Goal: Information Seeking & Learning: Learn about a topic

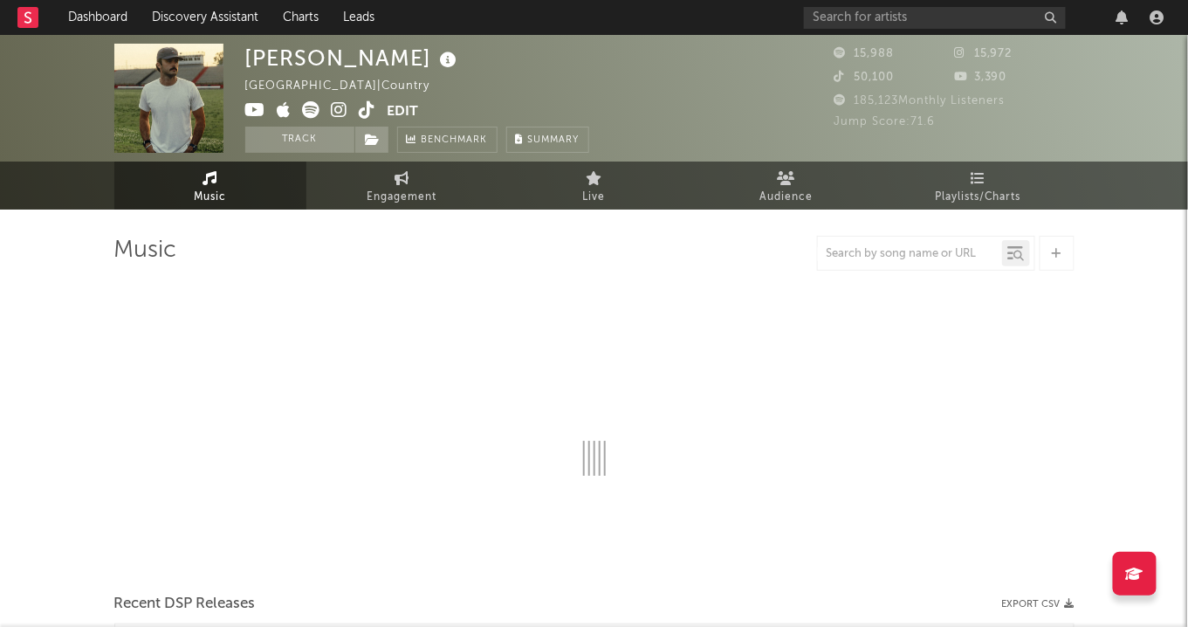
select select "6m"
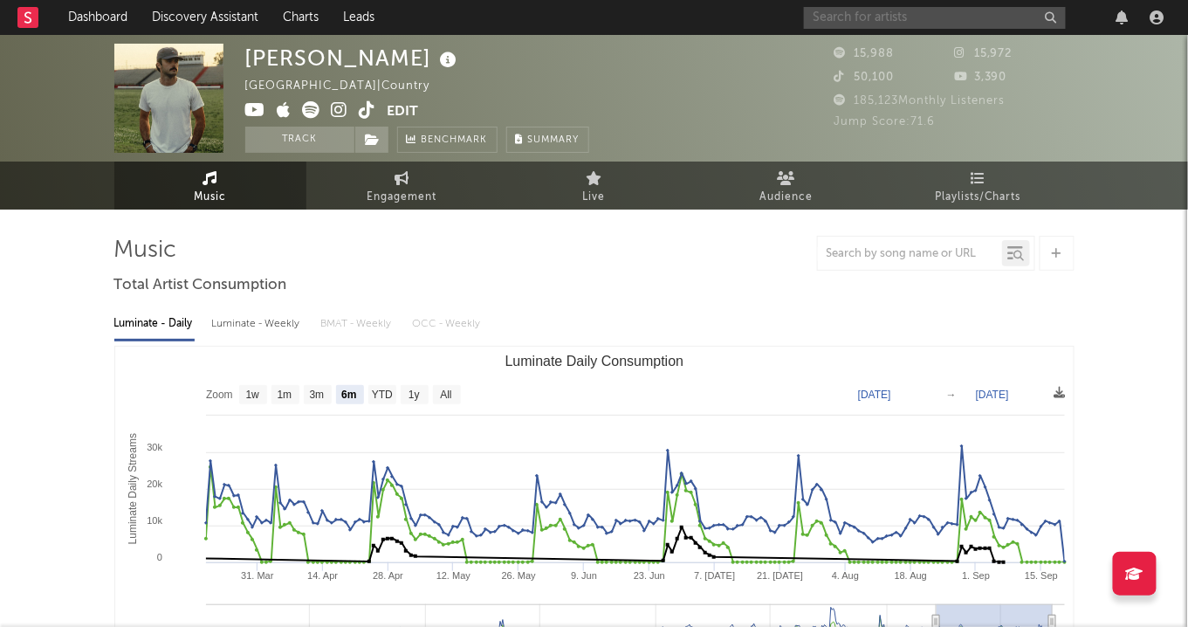
click at [1022, 15] on input "text" at bounding box center [935, 18] width 262 height 22
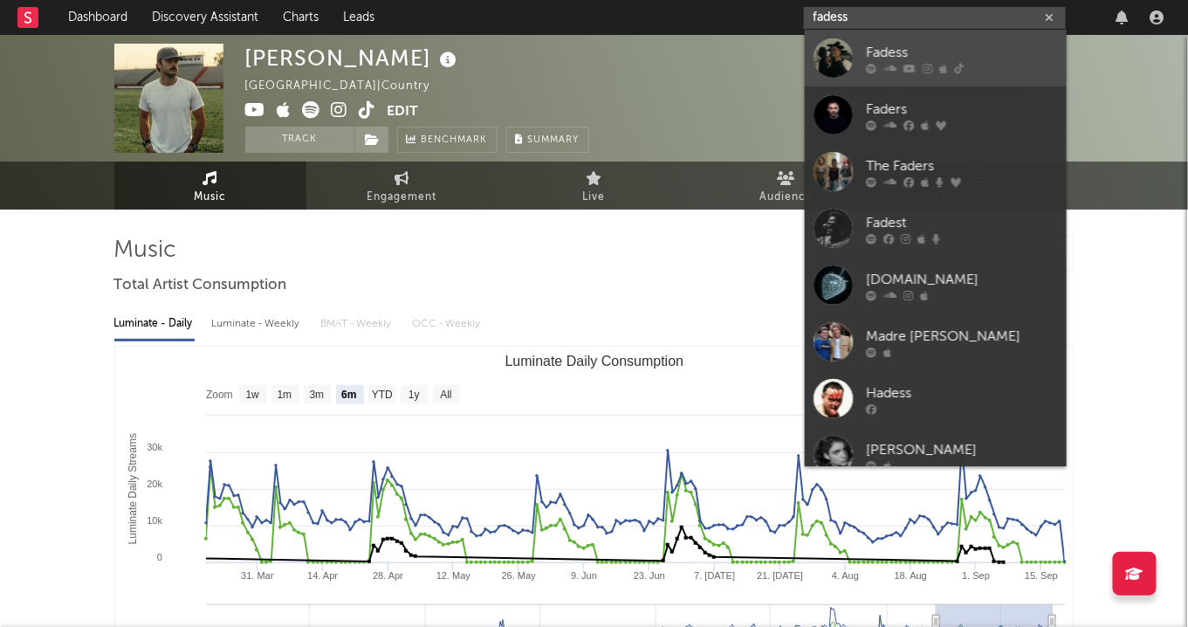
type input "fadess"
click at [1014, 45] on div "Fadess" at bounding box center [962, 52] width 192 height 21
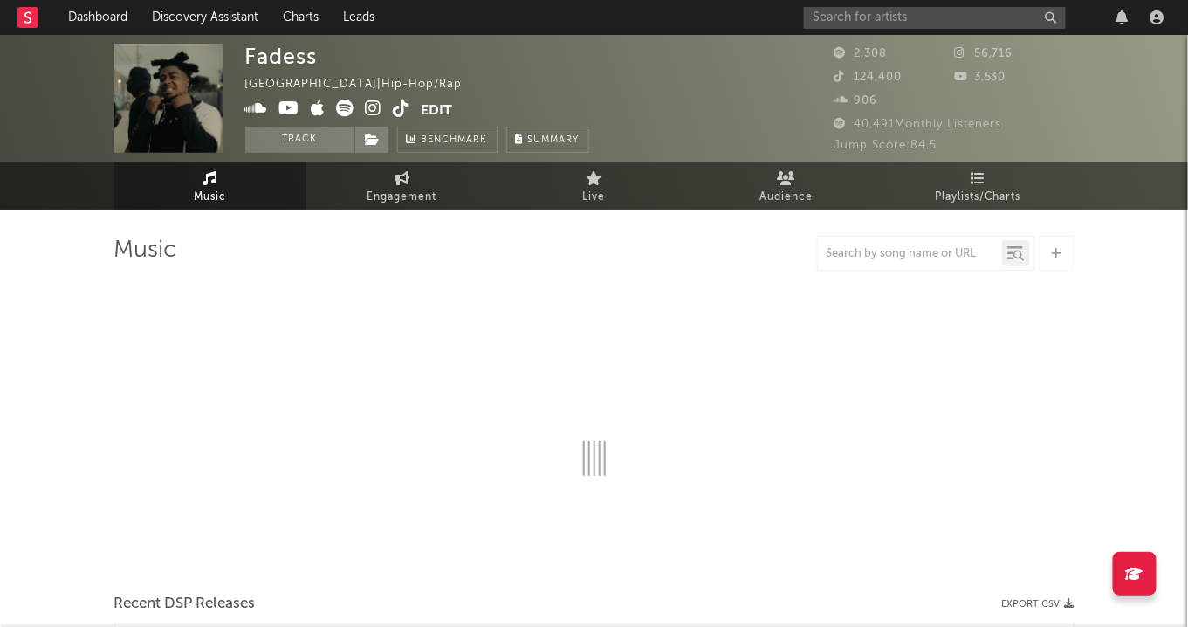
select select "6m"
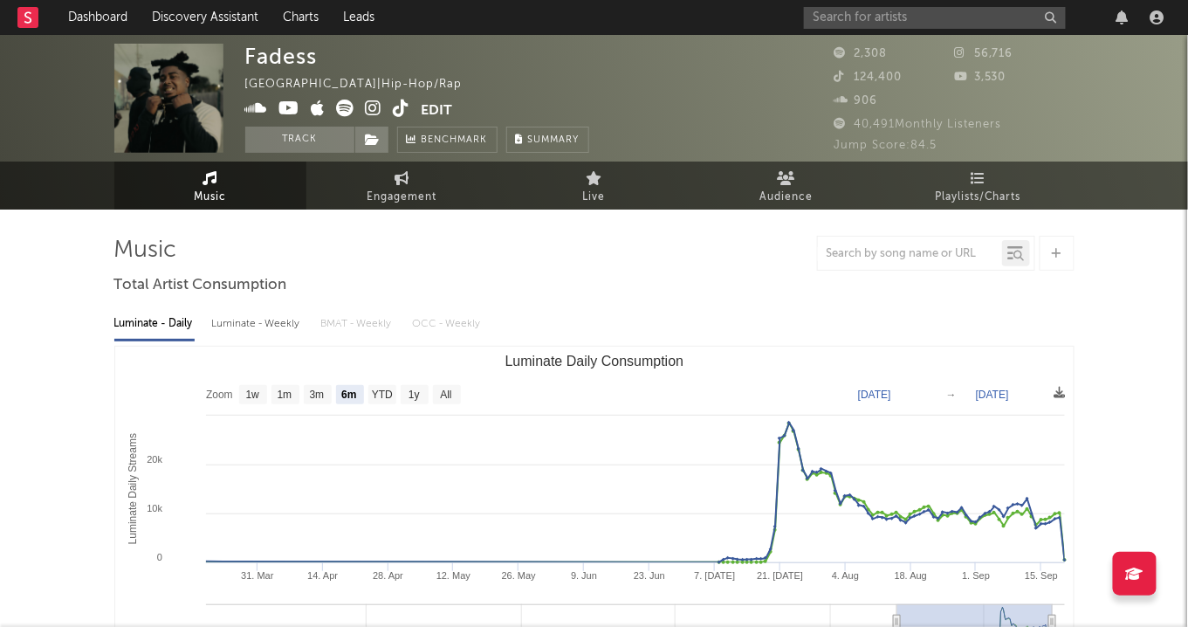
click at [369, 106] on icon at bounding box center [374, 108] width 17 height 17
click at [406, 195] on span "Engagement" at bounding box center [403, 197] width 70 height 21
select select "1w"
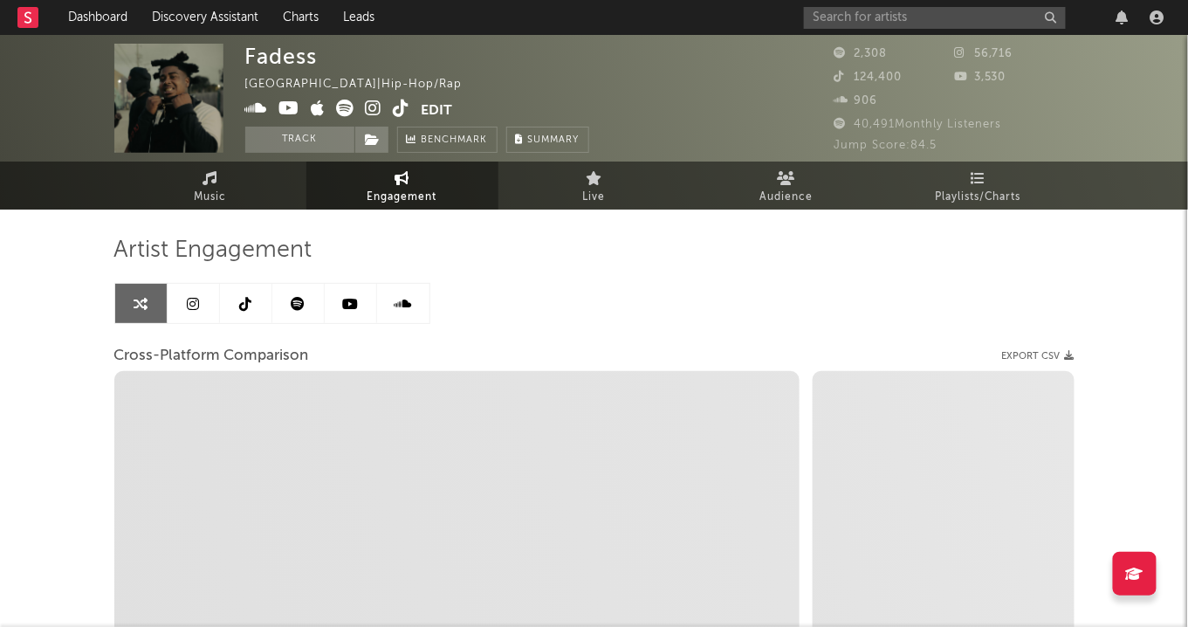
select select "1m"
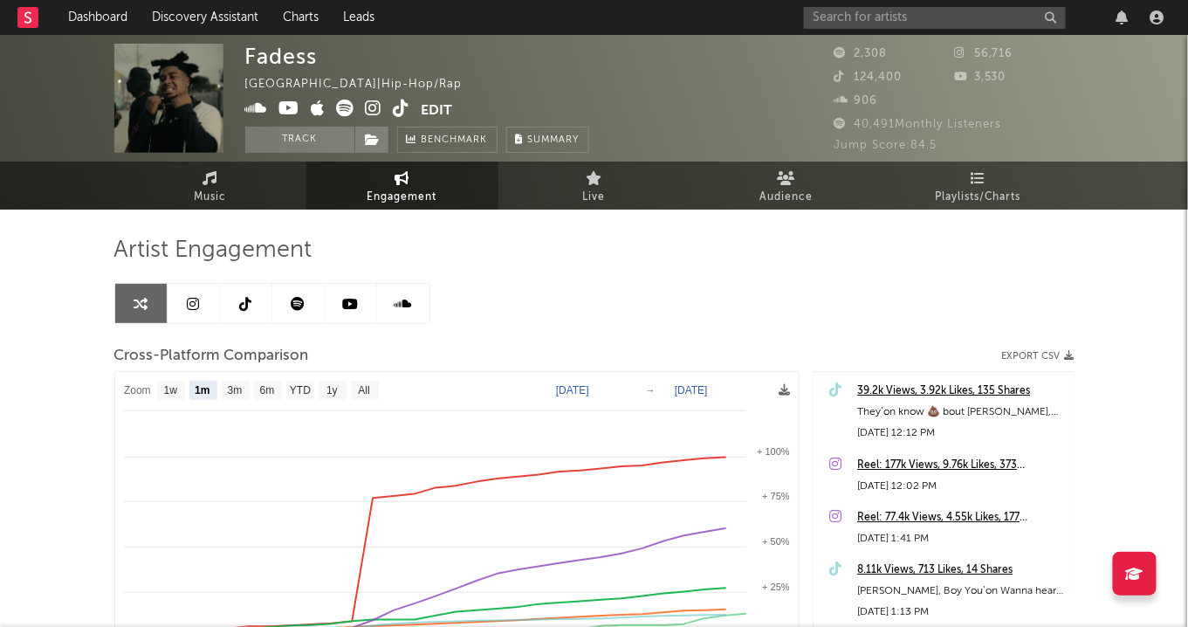
click at [207, 300] on link at bounding box center [194, 303] width 52 height 39
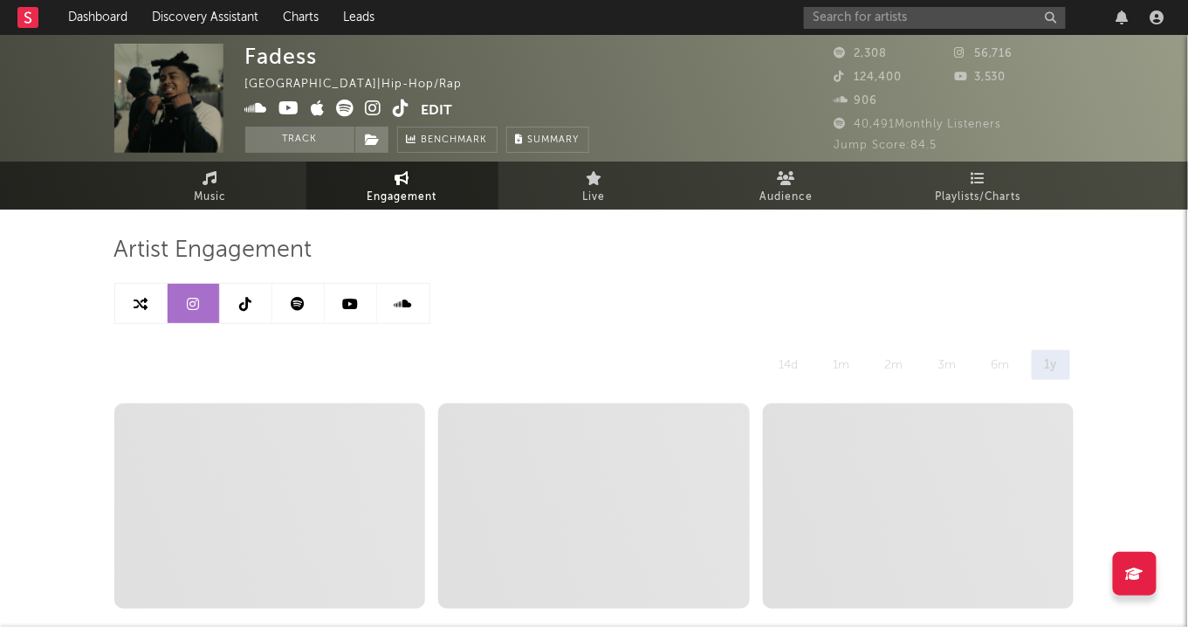
select select "1w"
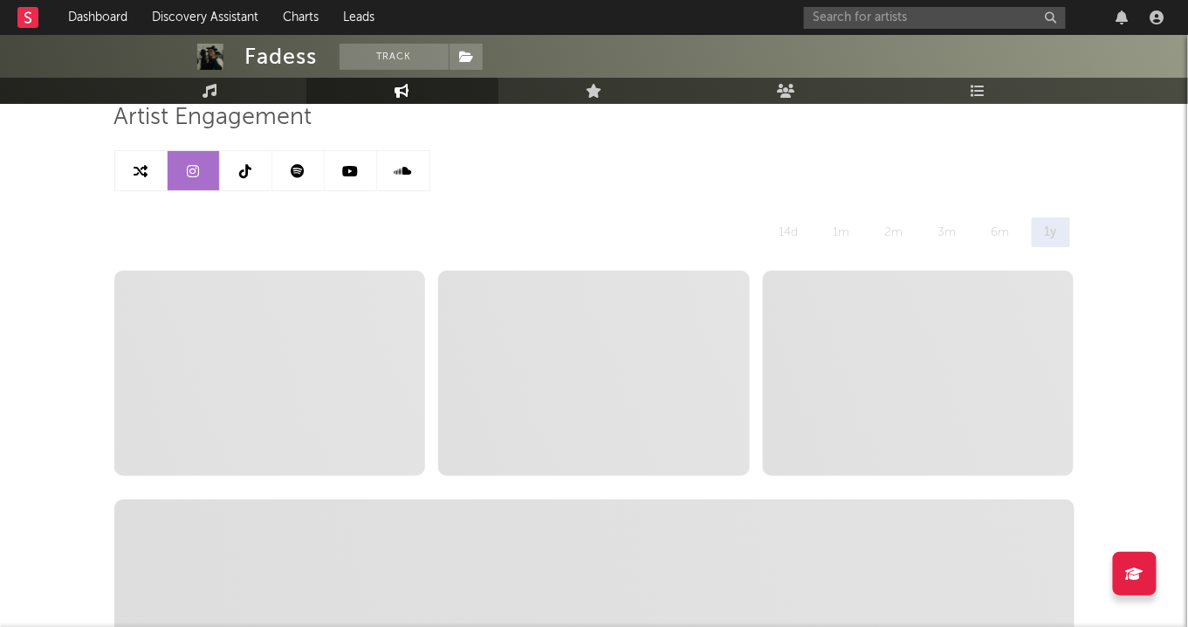
scroll to position [133, 0]
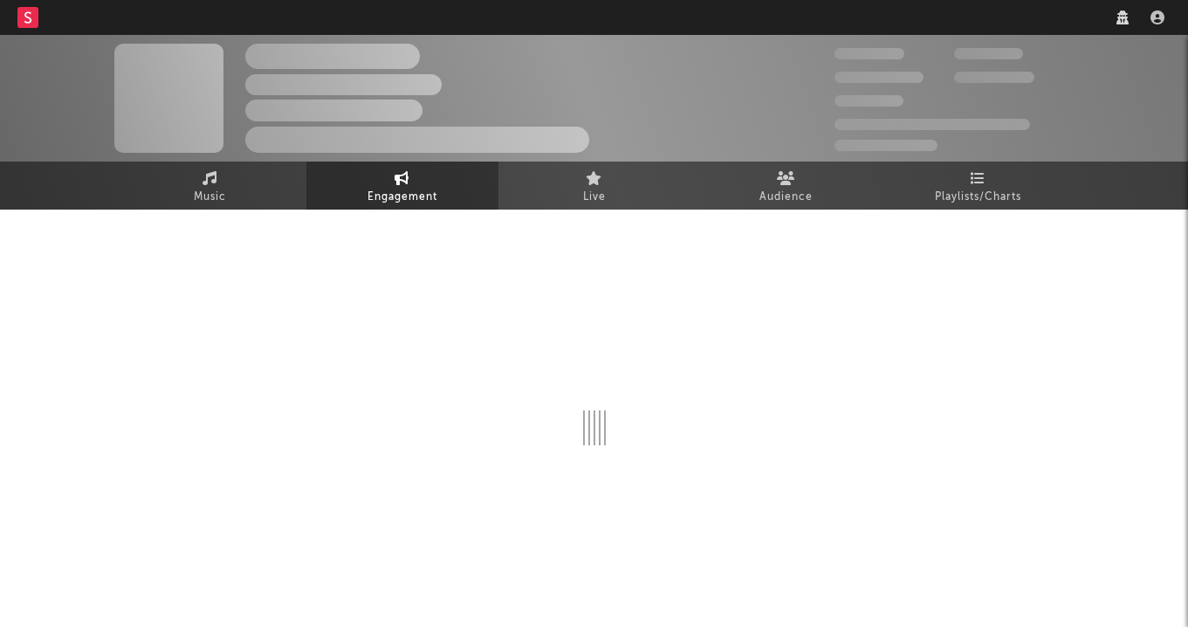
select select "1w"
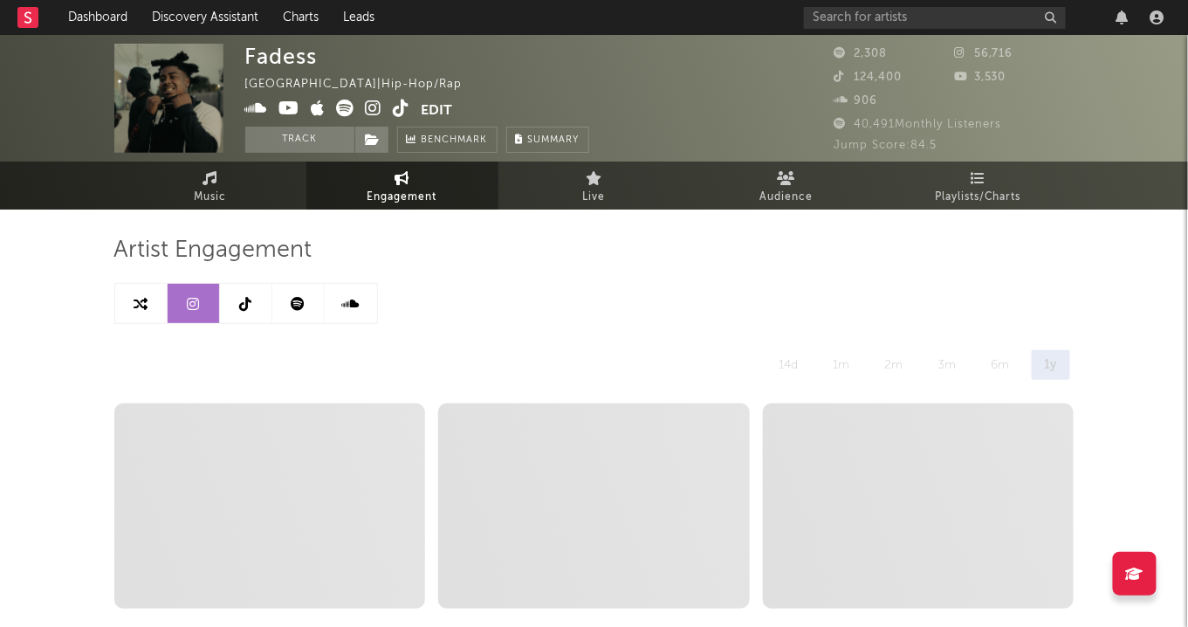
select select "1m"
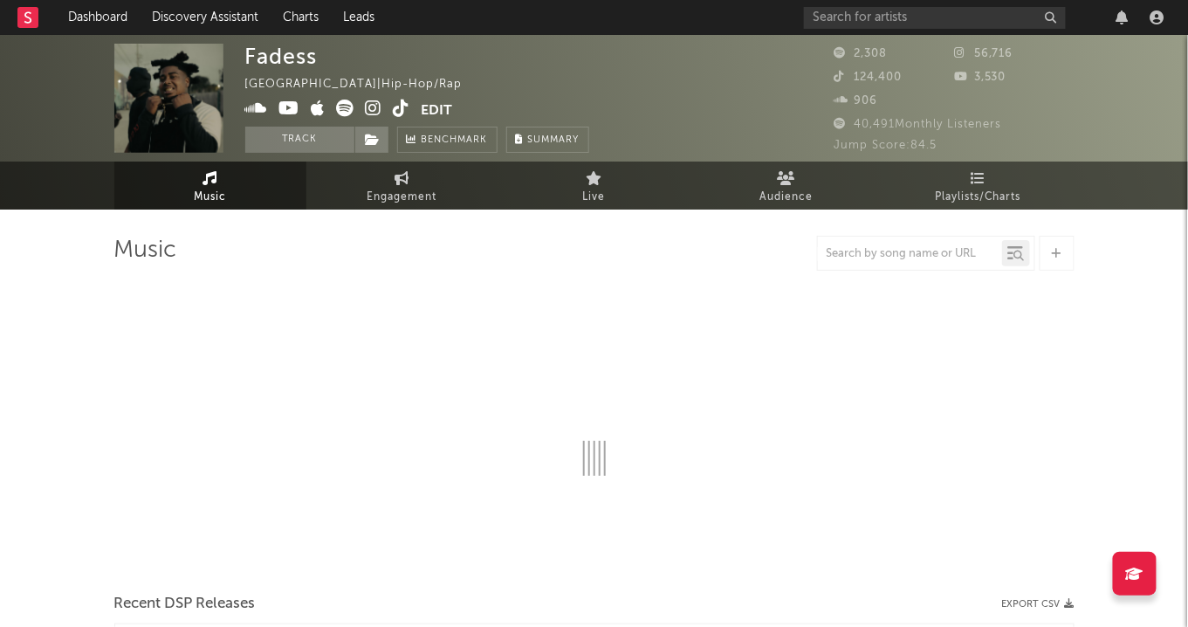
select select "6m"
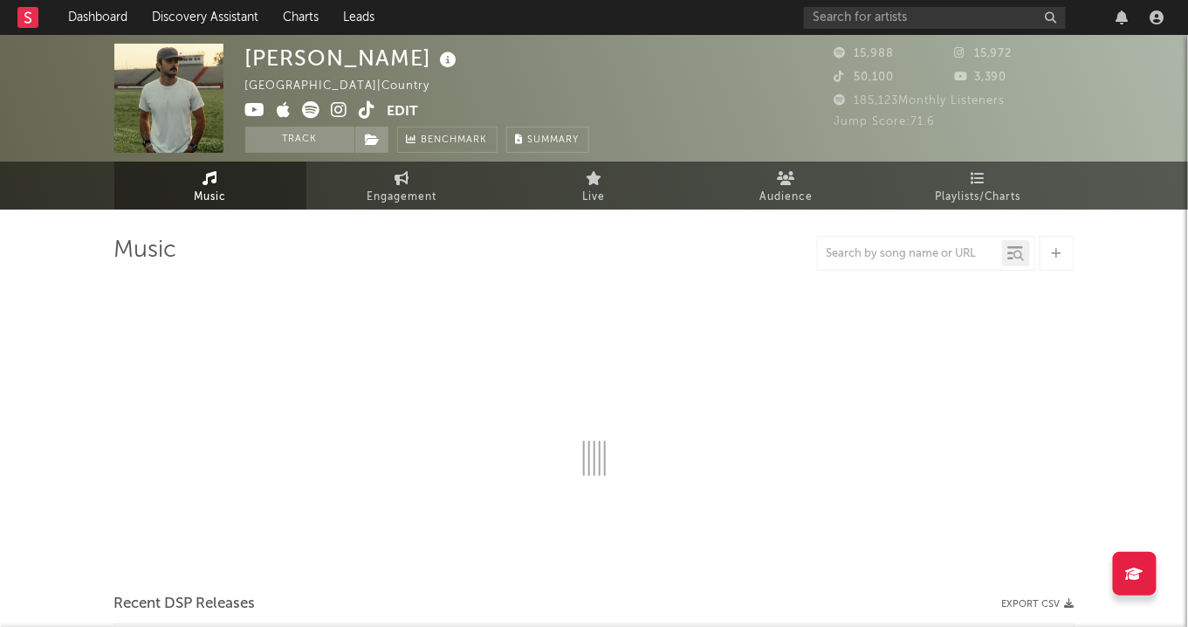
select select "6m"
